Goal: Transaction & Acquisition: Purchase product/service

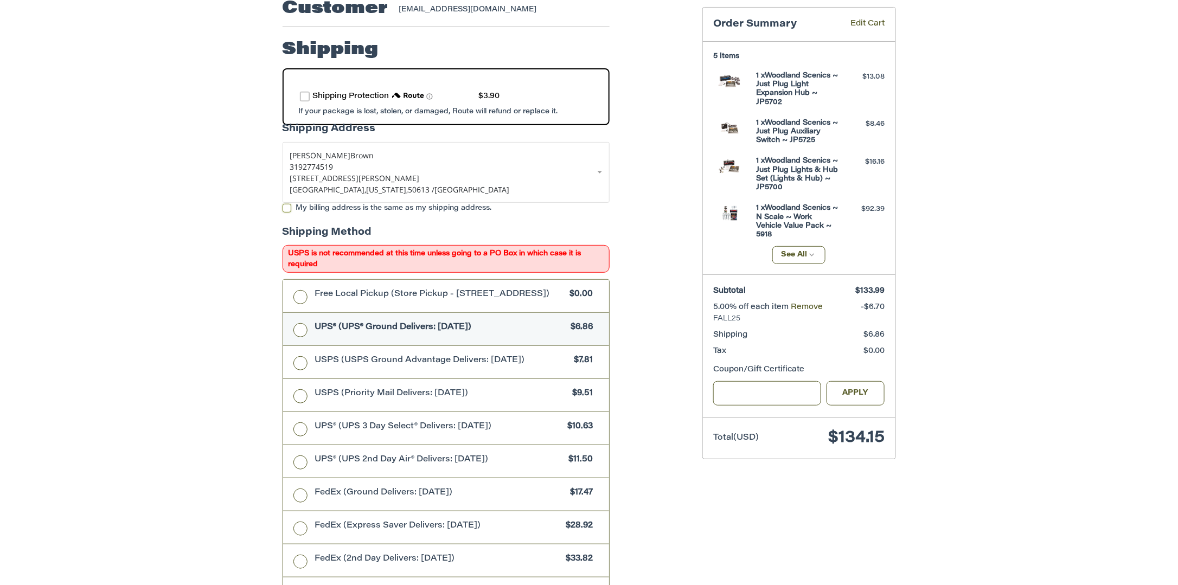
scroll to position [98, 0]
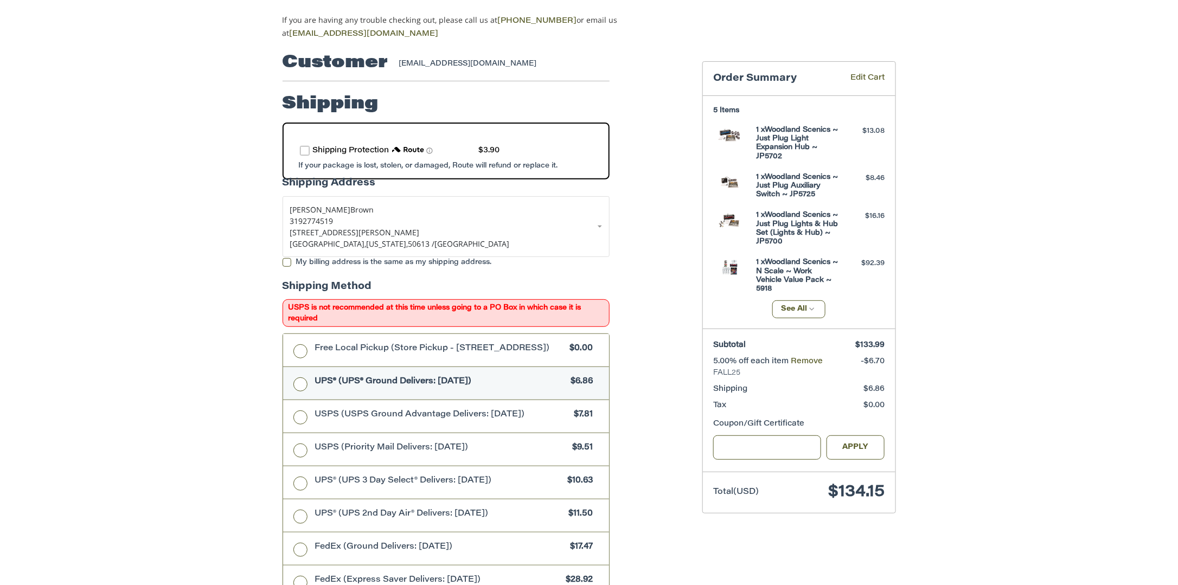
click at [304, 147] on label "route shipping protection selector element" at bounding box center [305, 151] width 10 height 10
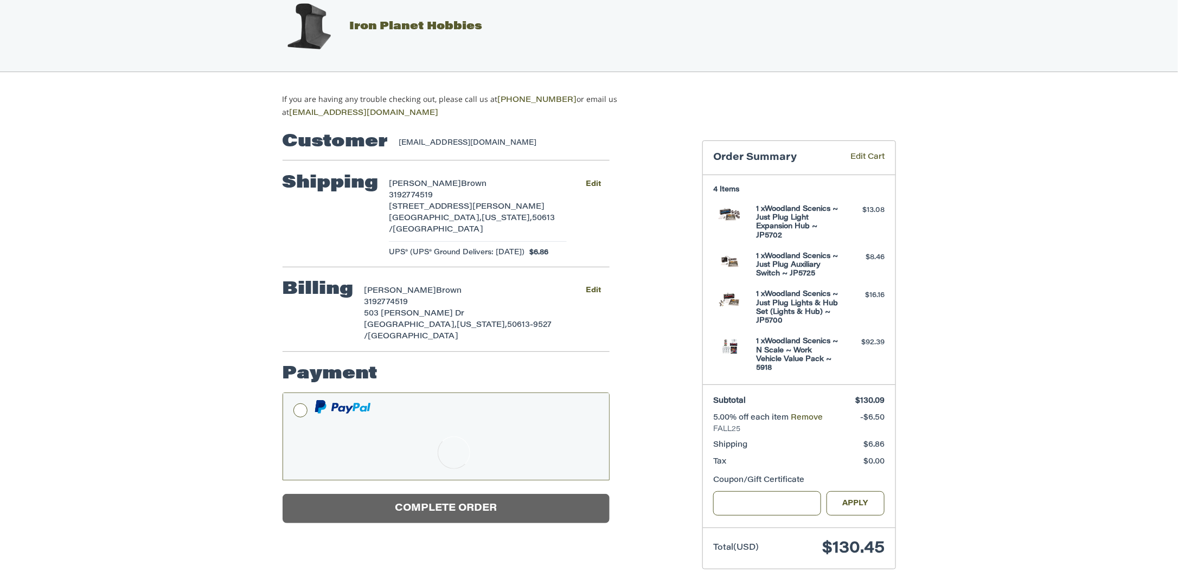
scroll to position [20, 0]
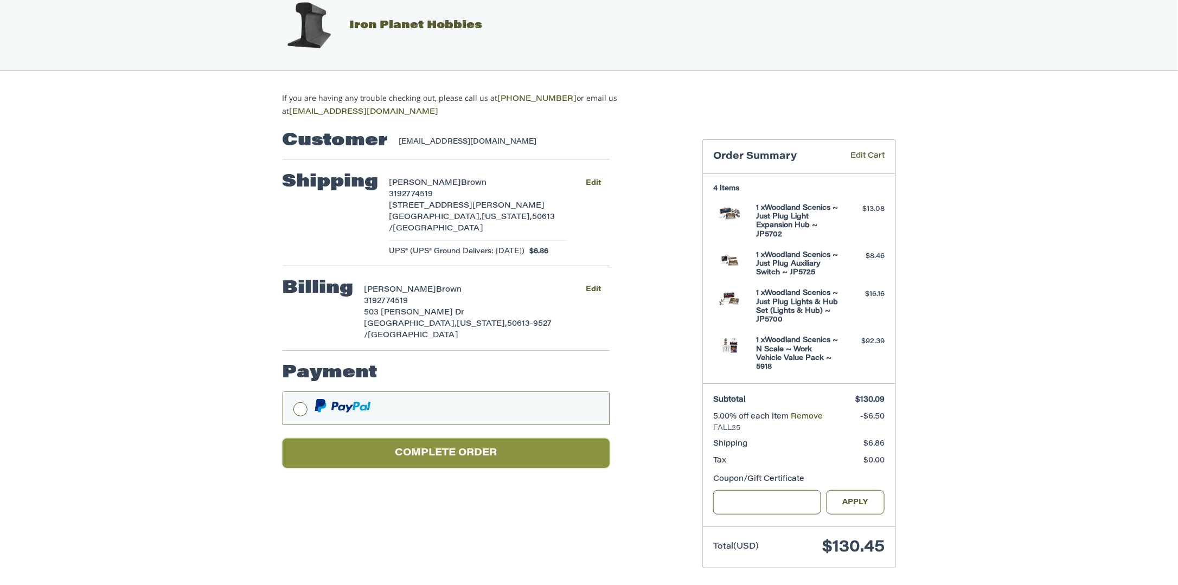
click at [456, 439] on button "Complete order" at bounding box center [445, 454] width 327 height 30
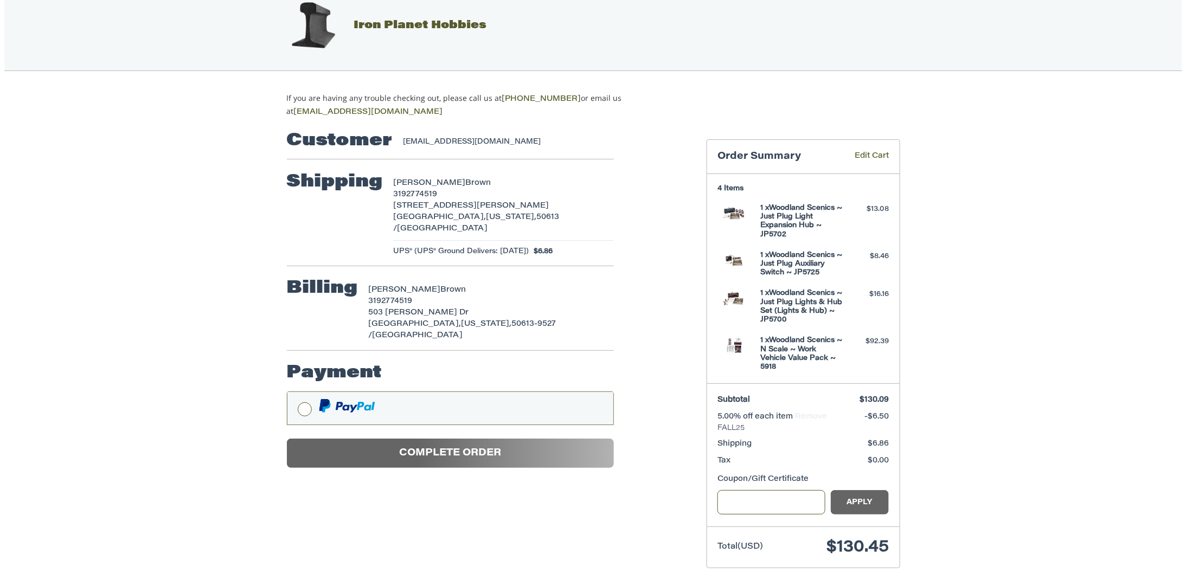
scroll to position [0, 0]
